Goal: Navigation & Orientation: Find specific page/section

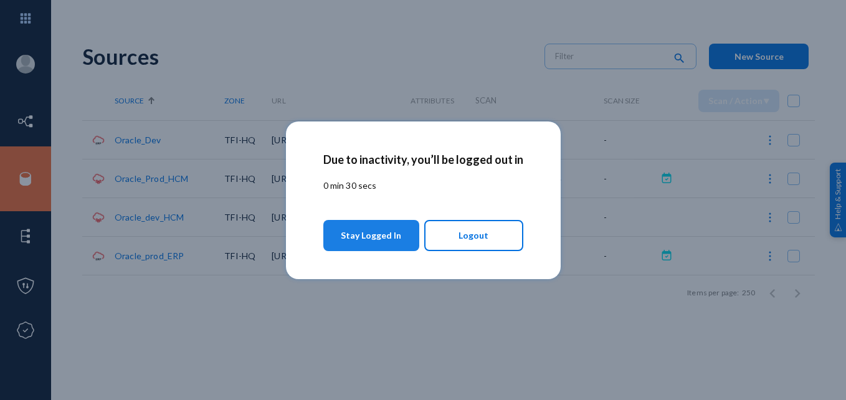
click at [391, 243] on span "Stay Logged In" at bounding box center [371, 235] width 60 height 22
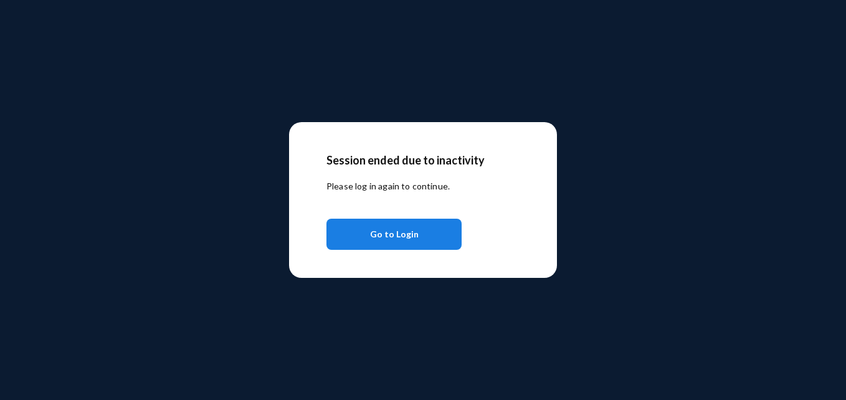
click at [398, 231] on span "Go to Login" at bounding box center [394, 234] width 49 height 22
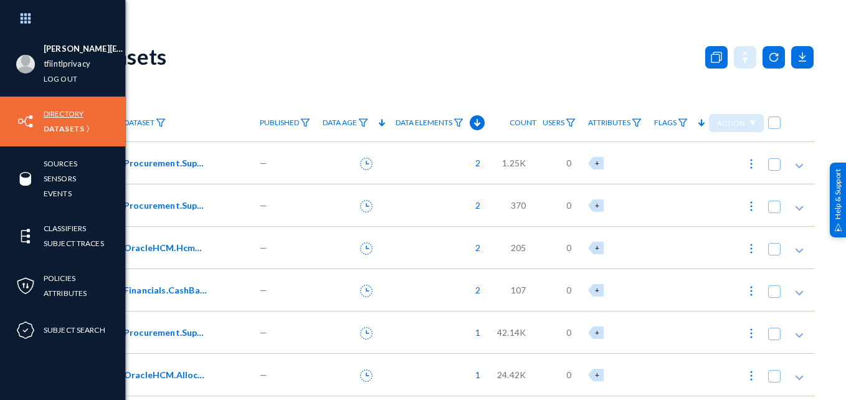
click at [54, 115] on link "Directory" at bounding box center [64, 114] width 40 height 14
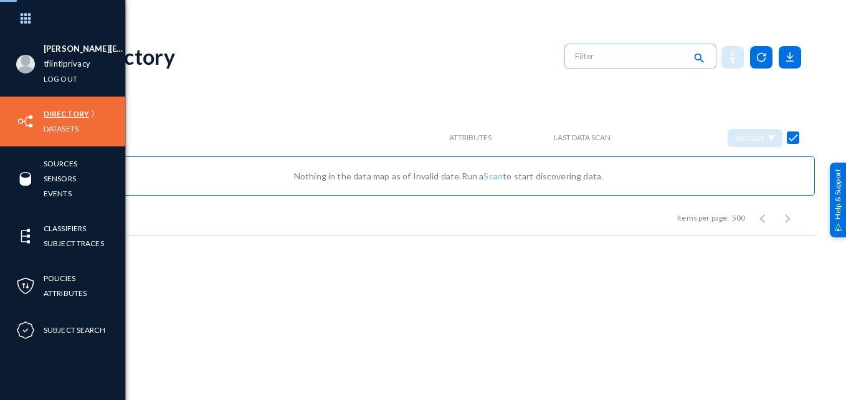
checkbox input "false"
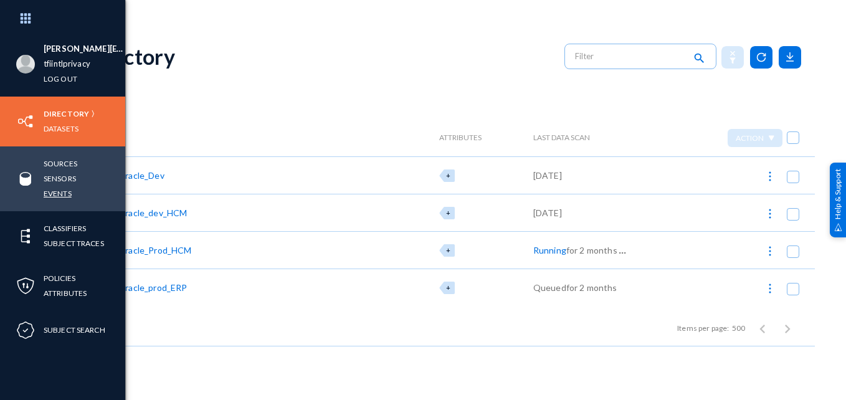
click at [62, 194] on link "Events" at bounding box center [58, 193] width 28 height 14
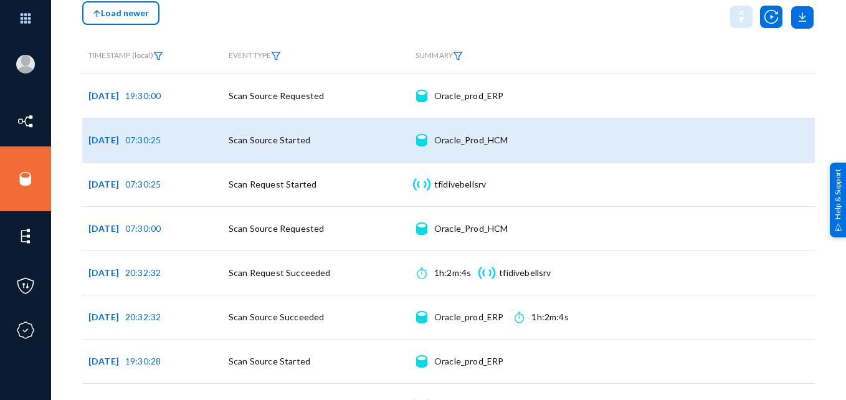
scroll to position [81, 0]
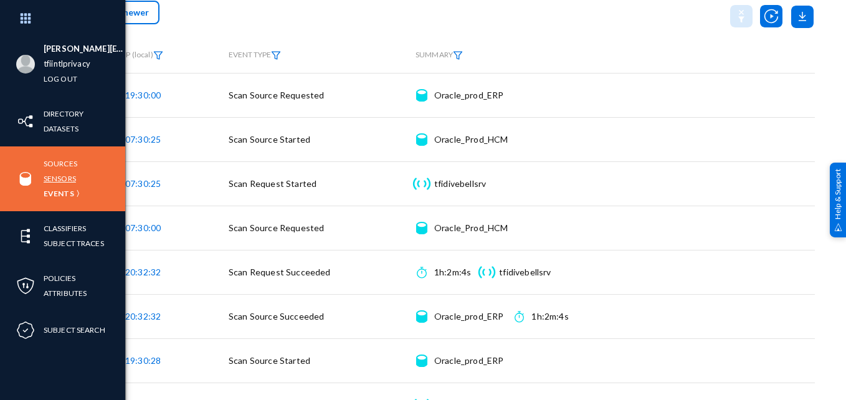
click at [67, 174] on link "Sensors" at bounding box center [60, 178] width 32 height 14
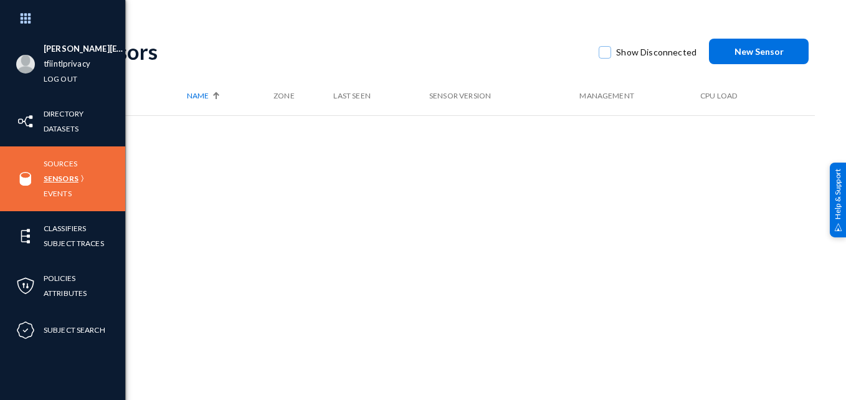
scroll to position [5, 0]
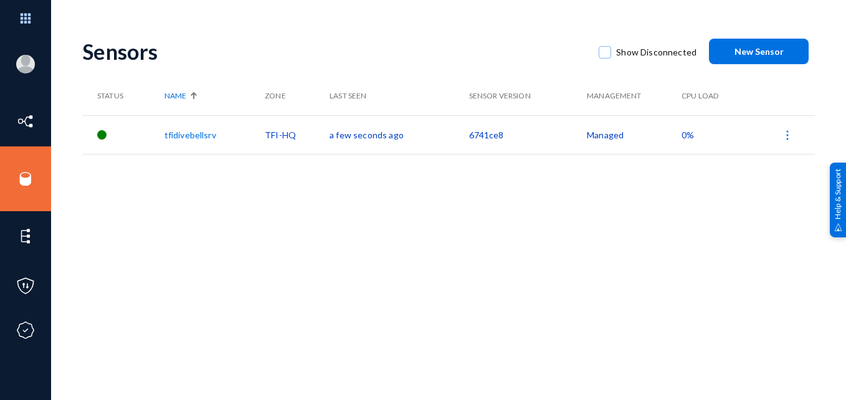
click at [203, 139] on link "tfidivebellsrv" at bounding box center [191, 135] width 52 height 11
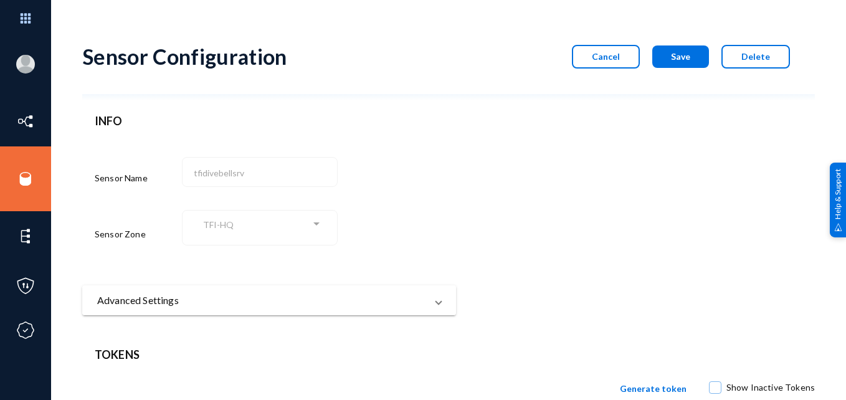
click at [431, 302] on span "Advanced Settings" at bounding box center [266, 300] width 339 height 15
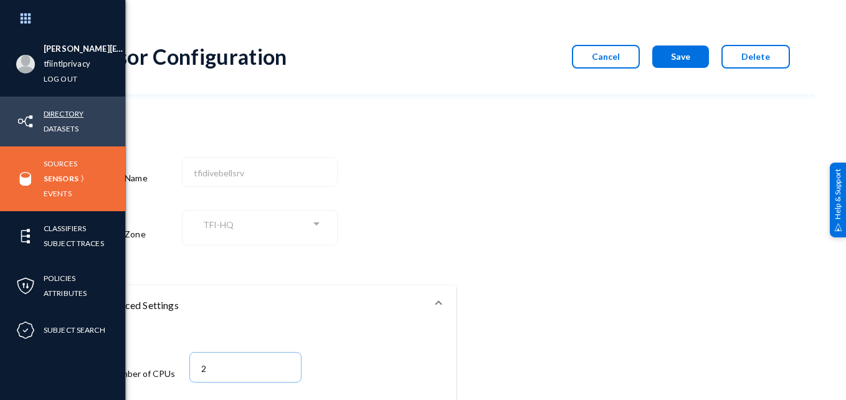
click at [60, 111] on link "Directory" at bounding box center [64, 114] width 40 height 14
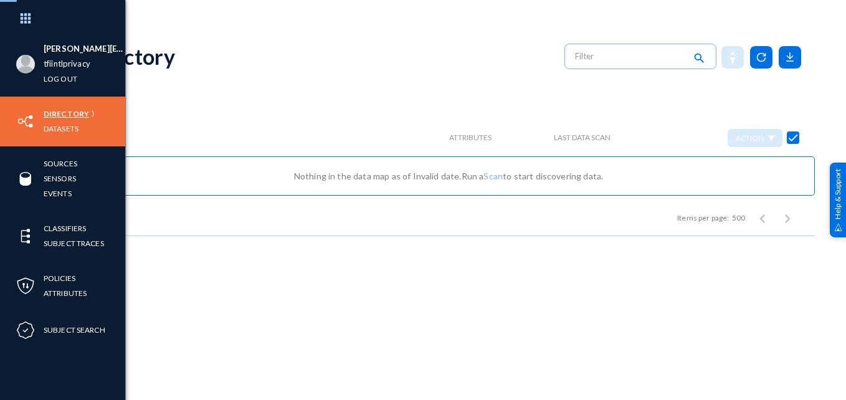
checkbox input "false"
